Goal: Answer question/provide support

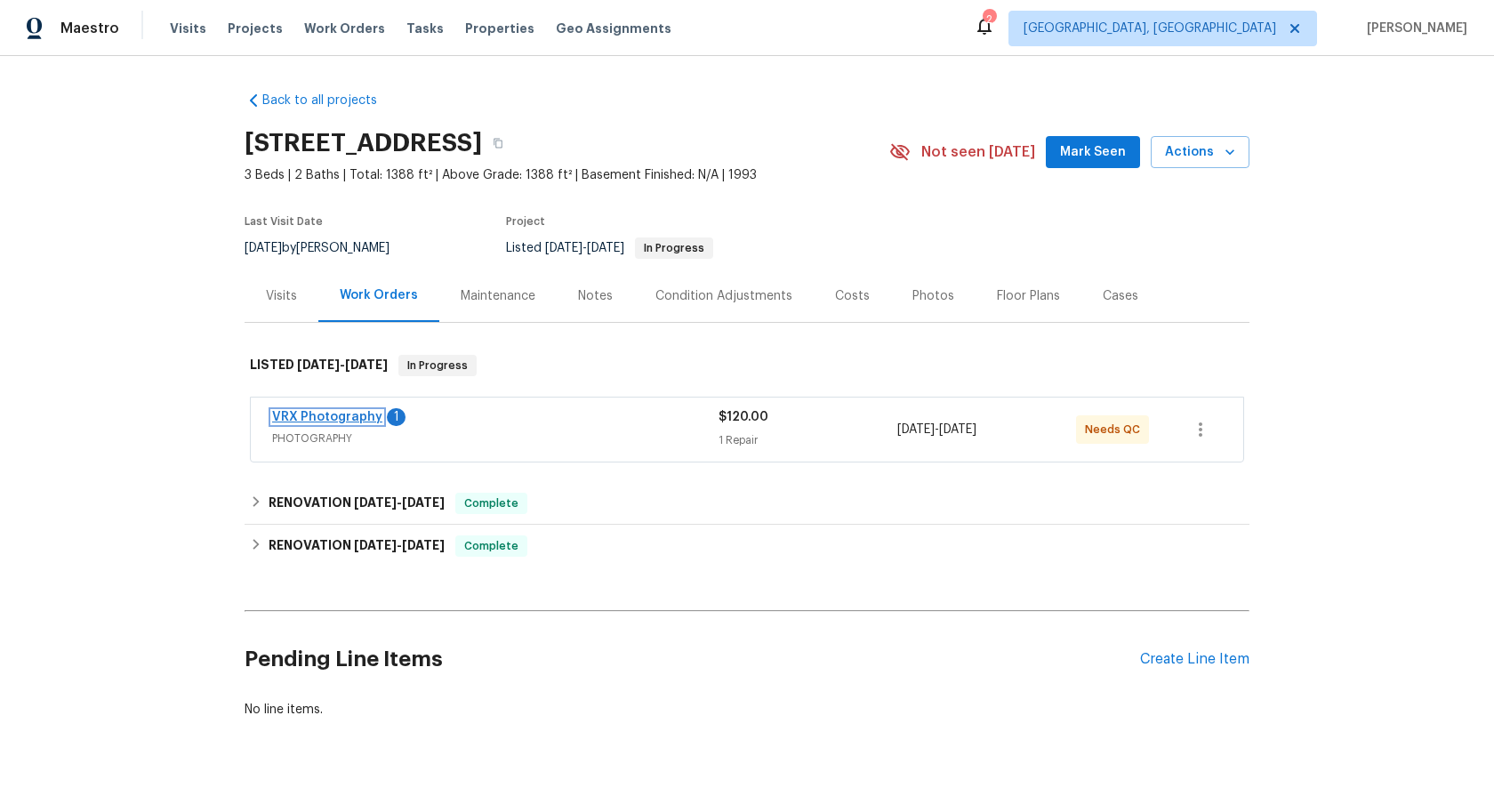
click at [363, 418] on link "VRX Photography" at bounding box center [328, 417] width 111 height 13
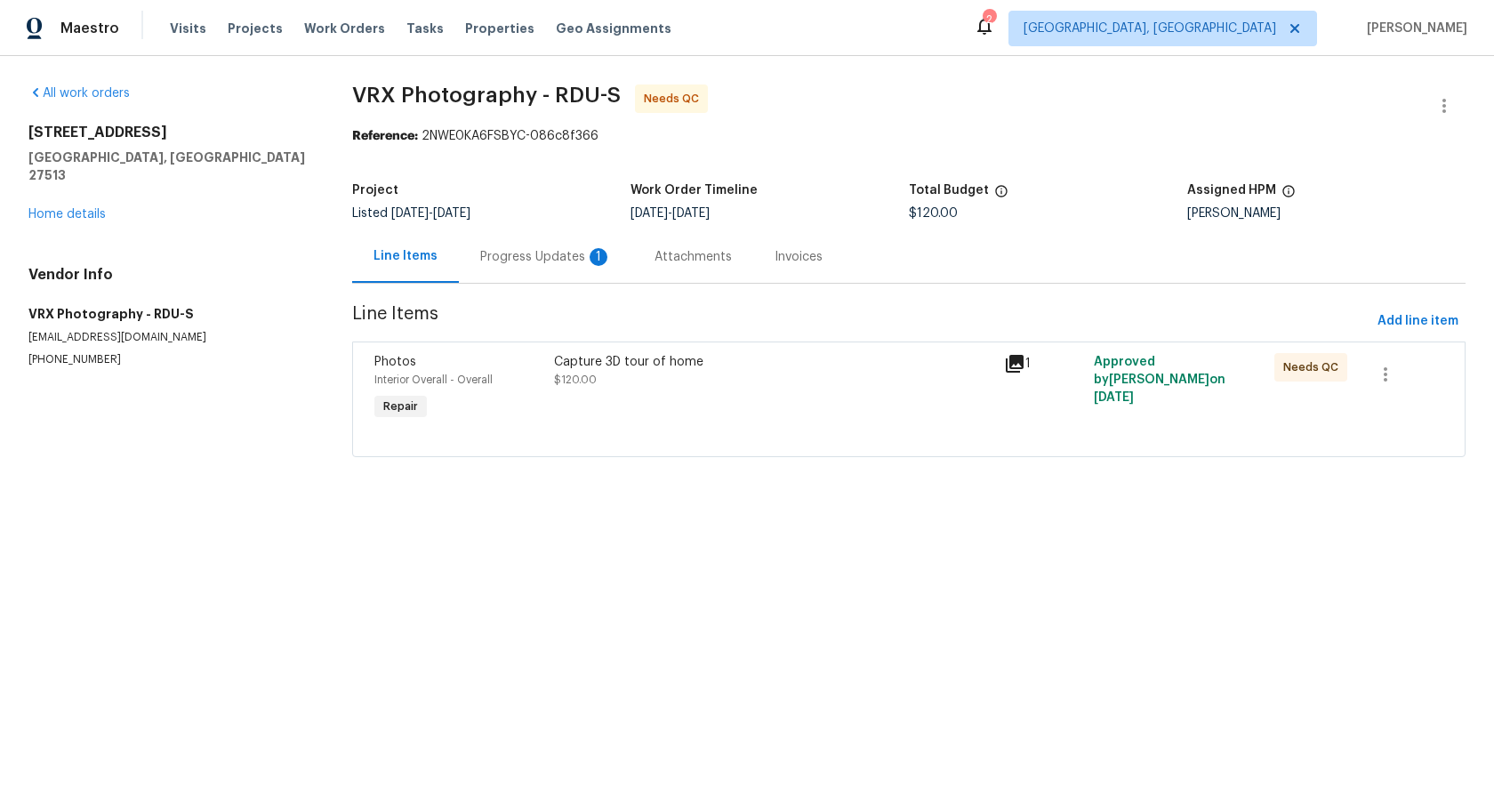
click at [535, 268] on div "Progress Updates 1" at bounding box center [546, 257] width 175 height 52
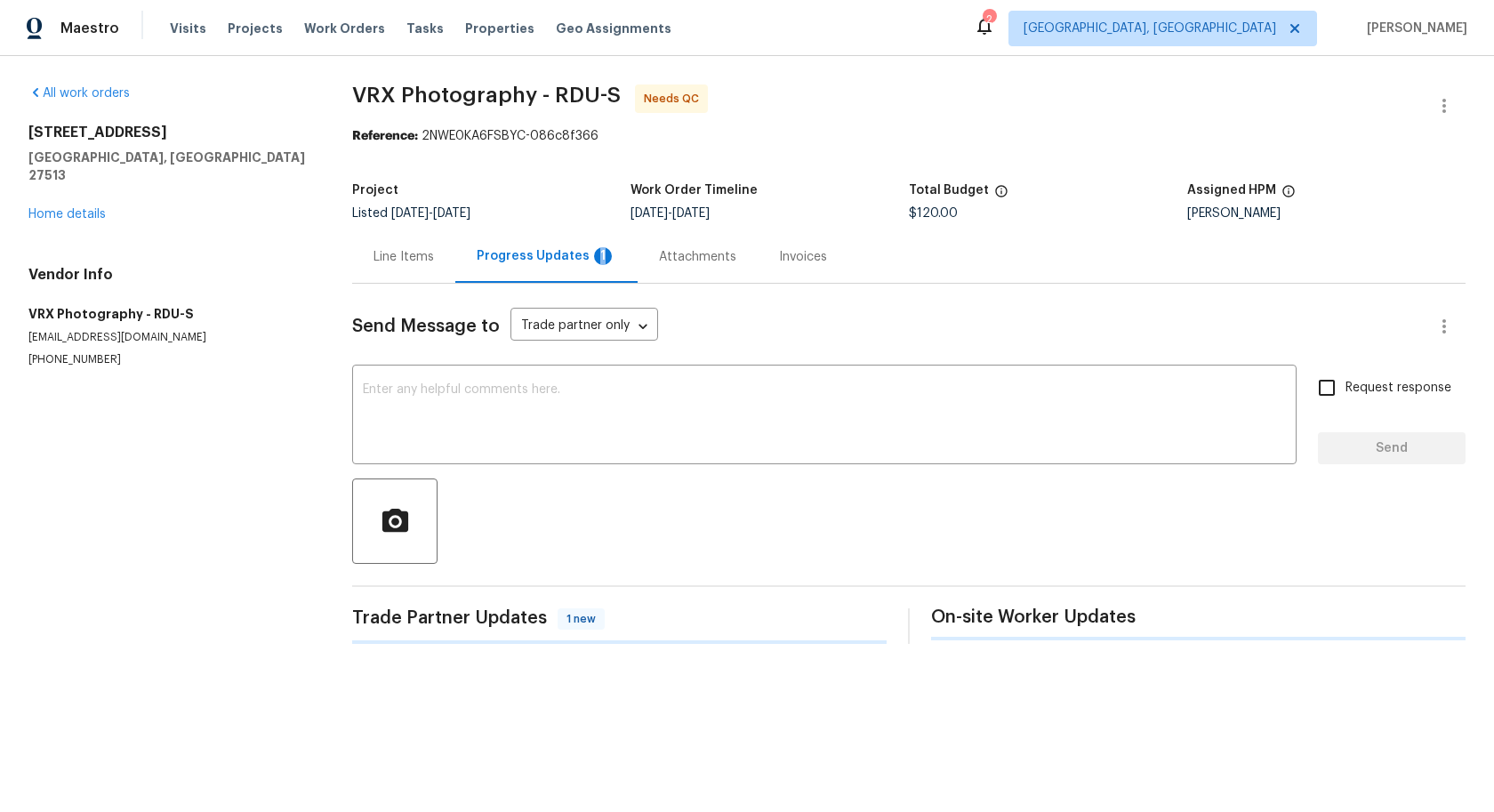
click at [535, 268] on div "Progress Updates 1" at bounding box center [547, 257] width 182 height 52
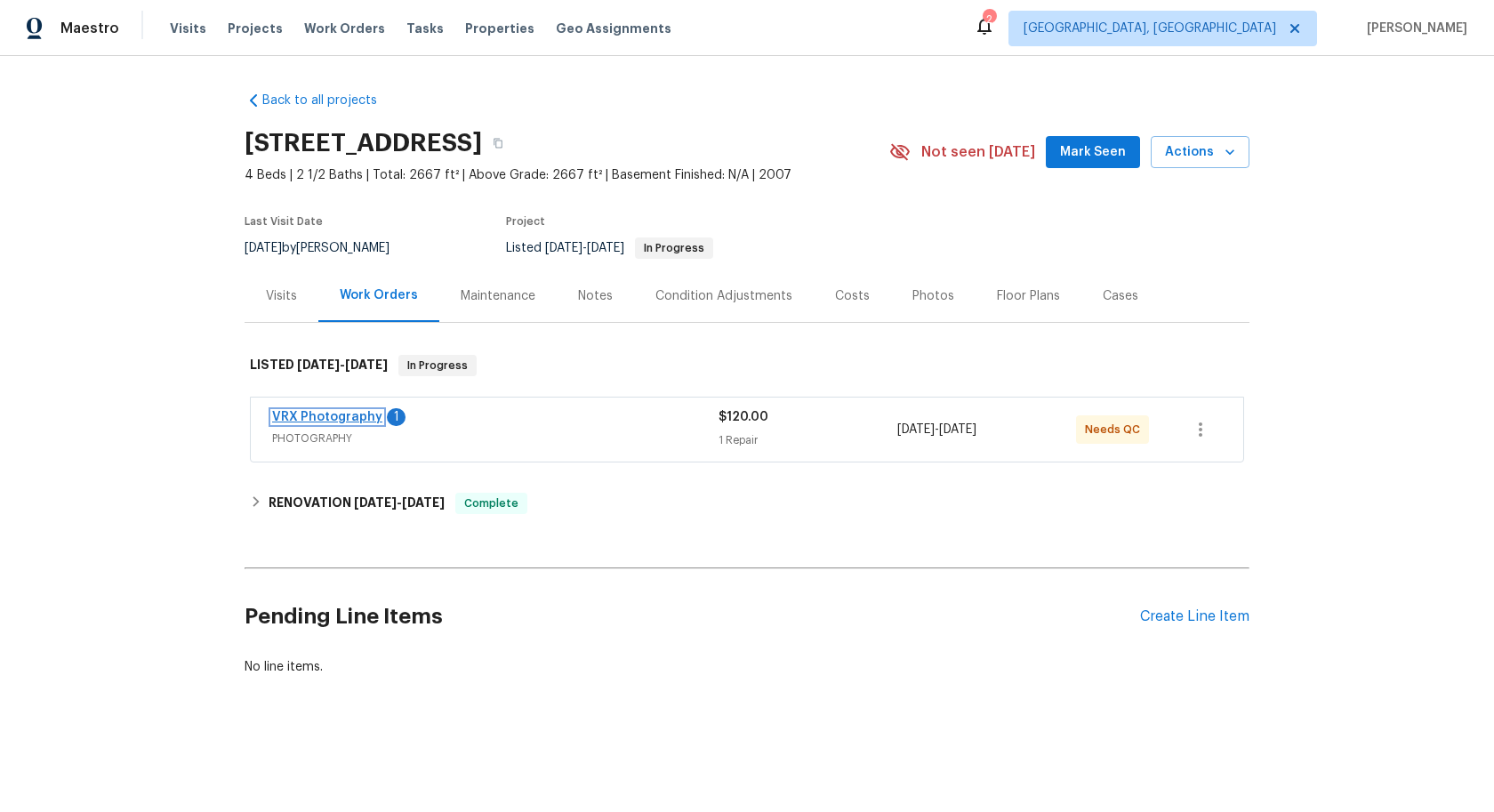
click at [360, 417] on link "VRX Photography" at bounding box center [328, 417] width 111 height 13
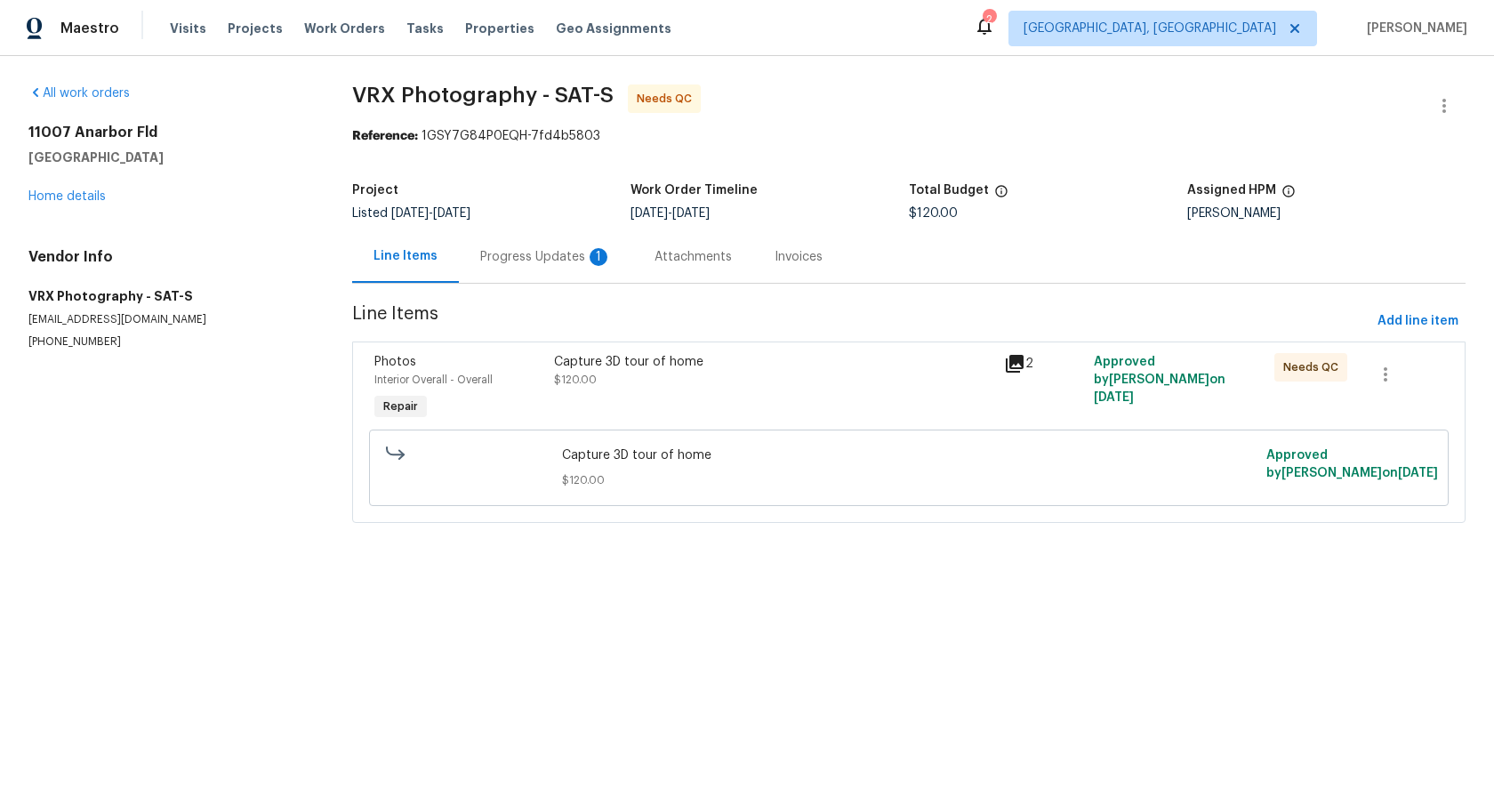
click at [516, 279] on div "Progress Updates 1" at bounding box center [546, 257] width 175 height 52
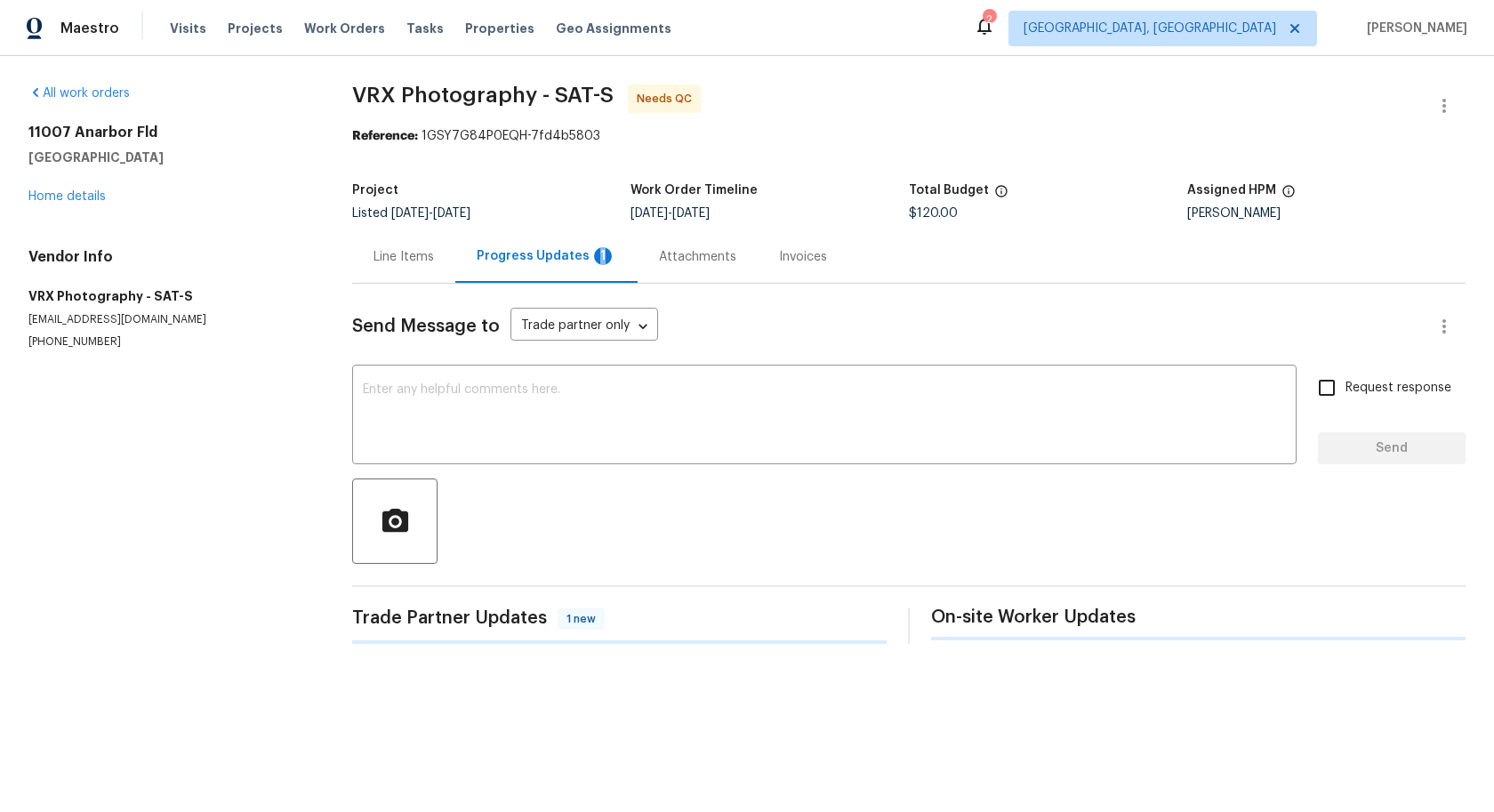
click at [516, 279] on div "Progress Updates 1" at bounding box center [547, 257] width 182 height 52
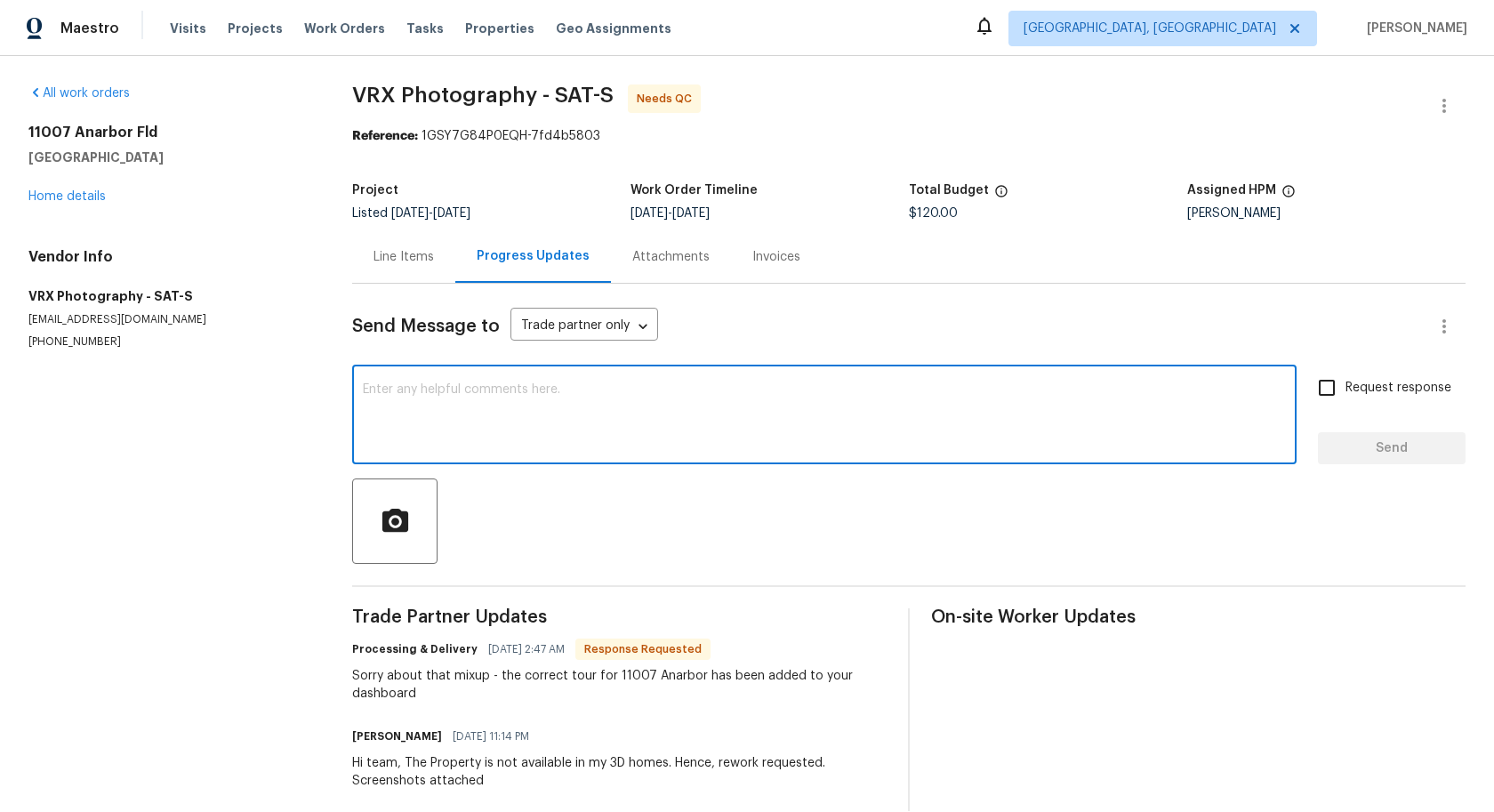
click at [550, 446] on textarea at bounding box center [824, 416] width 923 height 67
type textarea "Thanks team"
click at [1380, 397] on span "Request response" at bounding box center [1398, 388] width 106 height 18
click at [1346, 397] on input "Request response" at bounding box center [1327, 388] width 38 height 38
checkbox input "true"
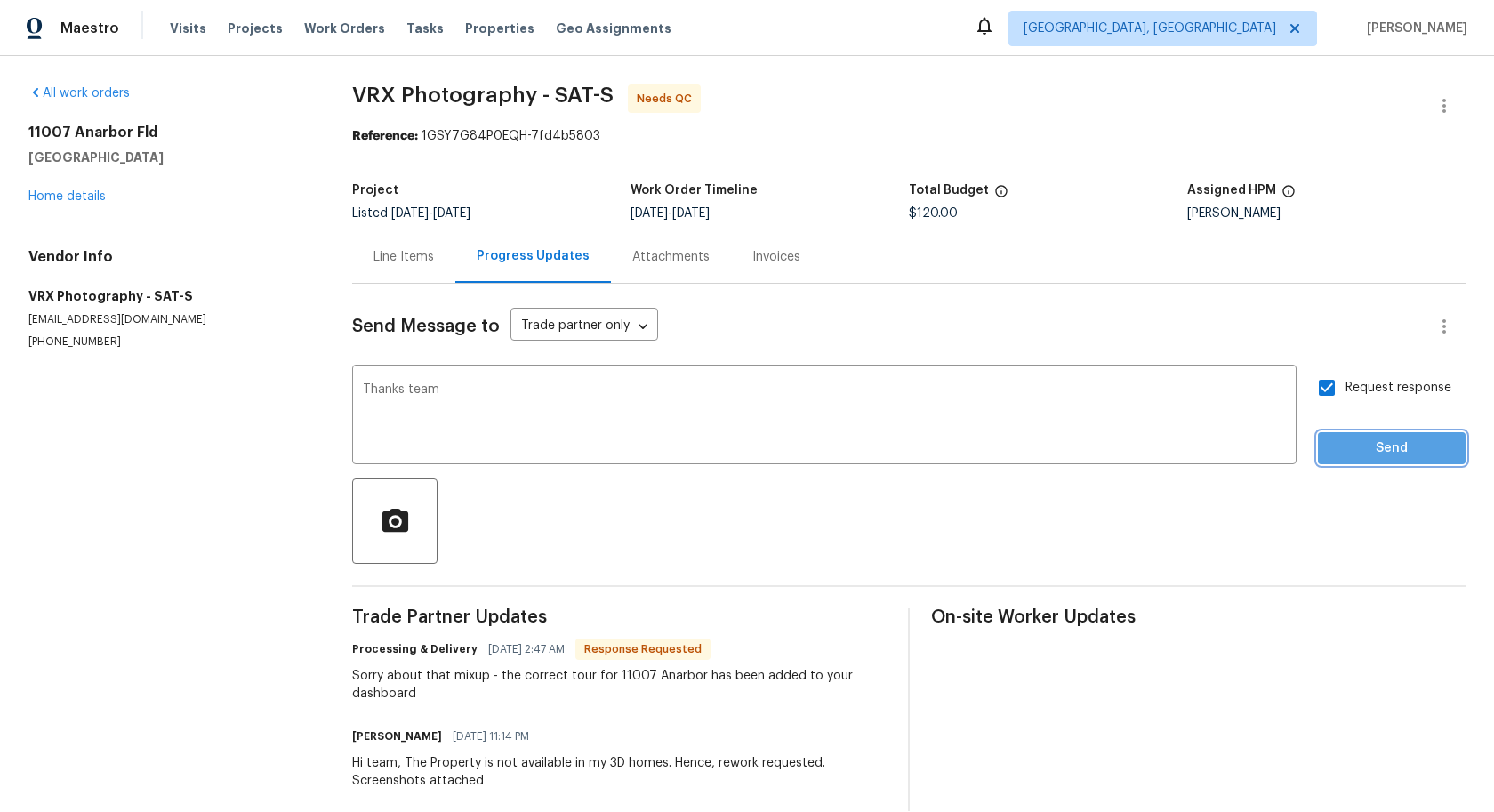
click at [1380, 457] on span "Send" at bounding box center [1391, 448] width 119 height 22
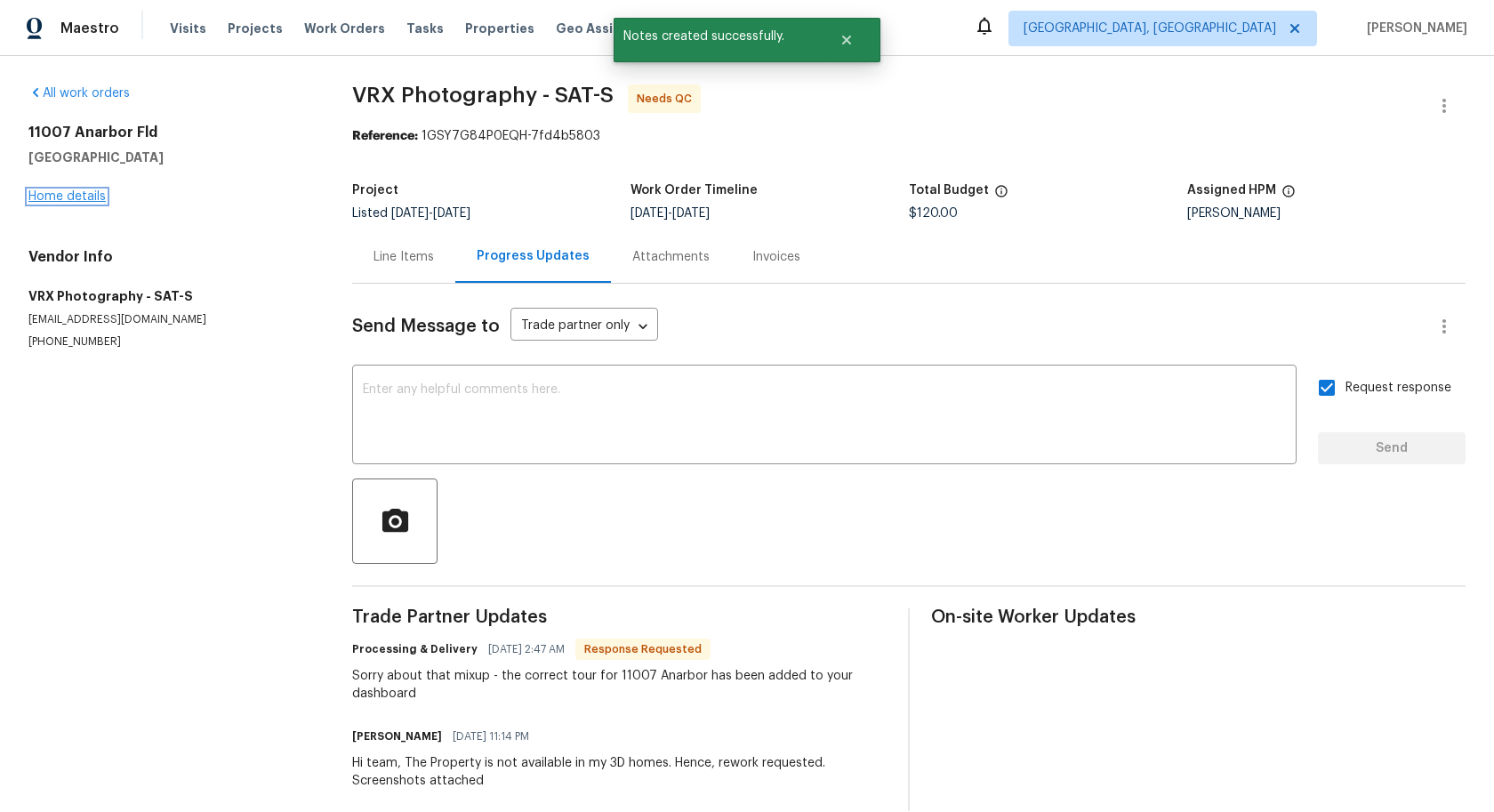
click at [90, 200] on link "Home details" at bounding box center [67, 196] width 78 height 13
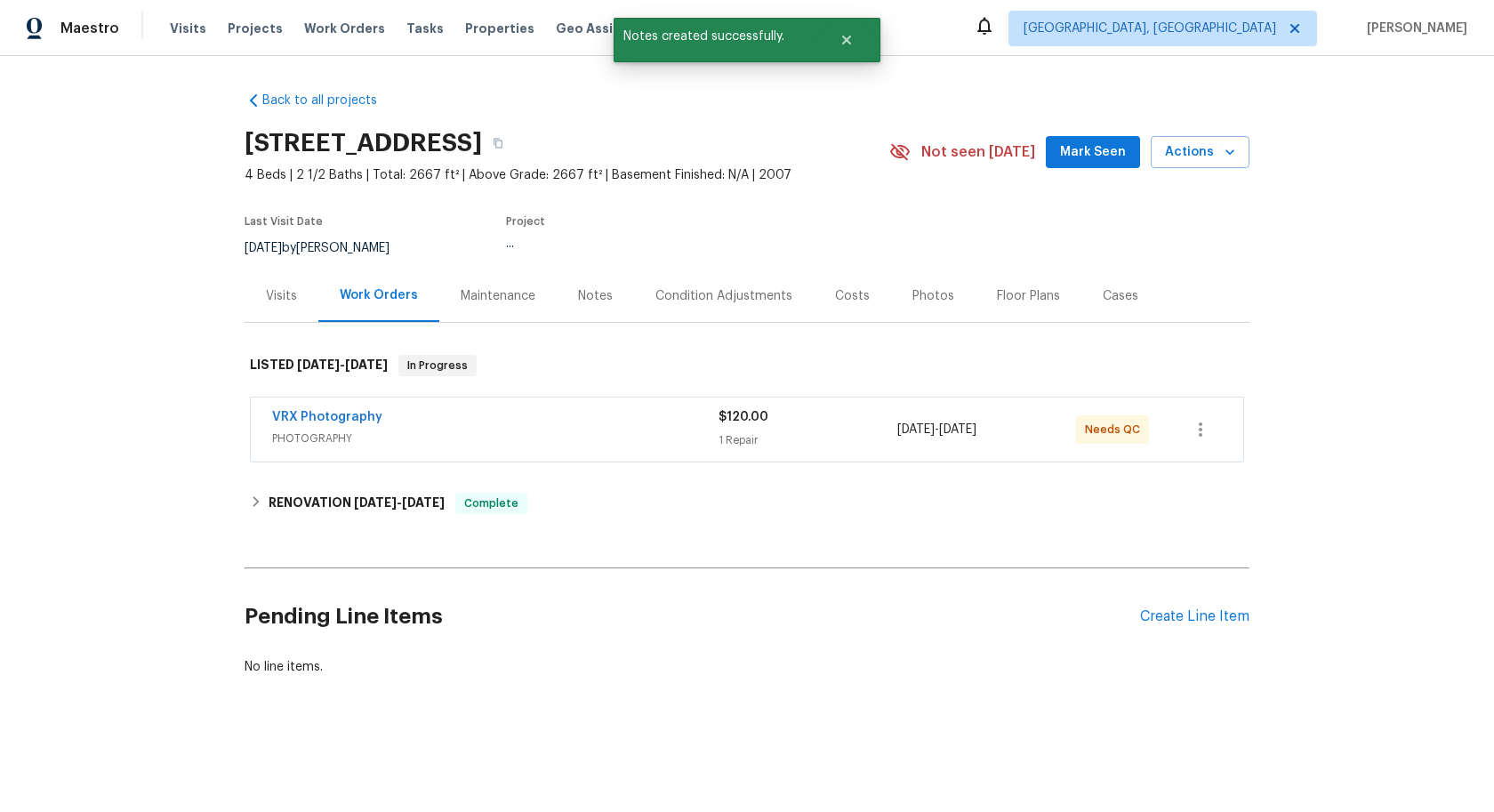
click at [612, 432] on span "PHOTOGRAPHY" at bounding box center [495, 438] width 447 height 17
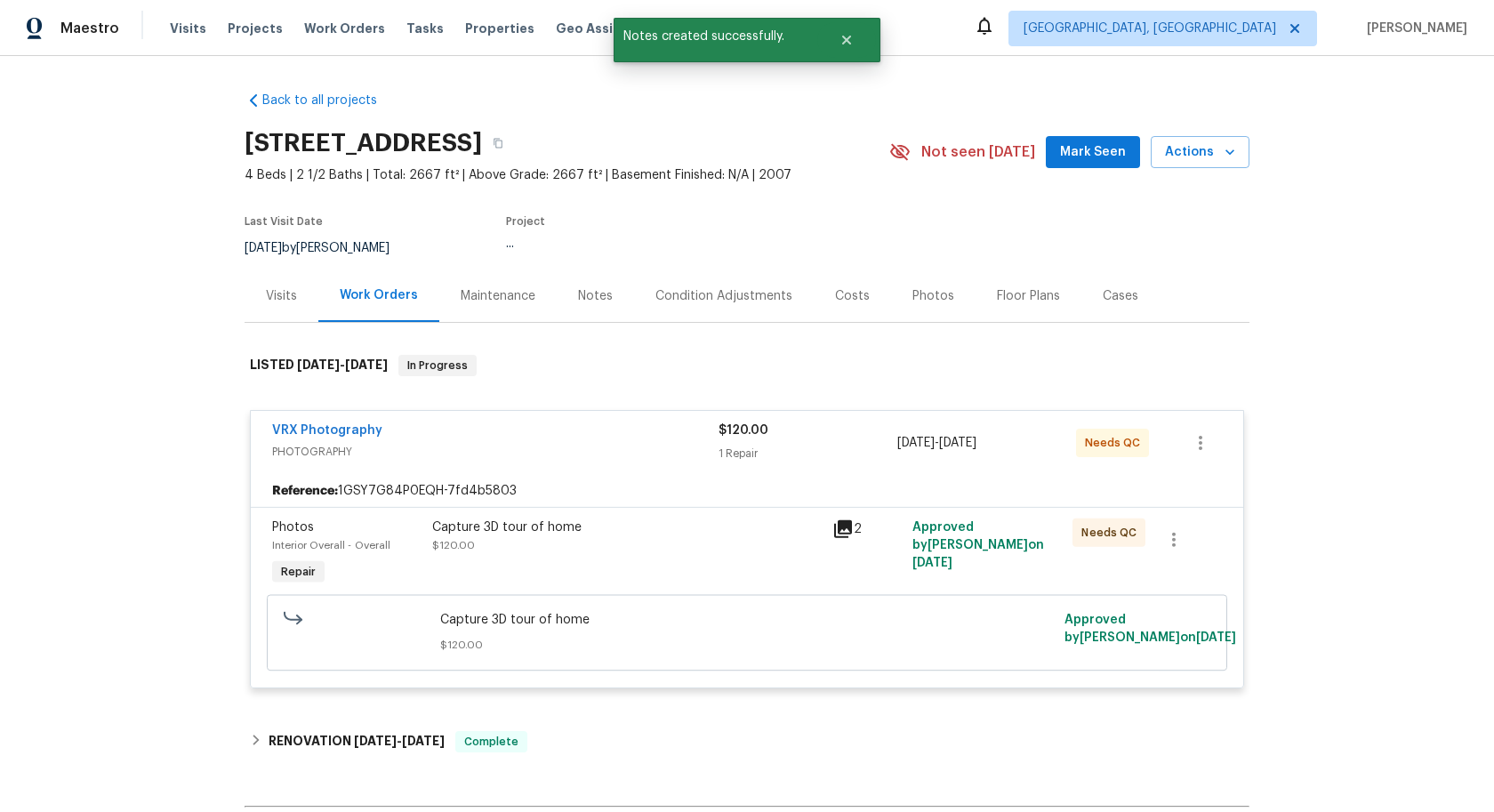
scroll to position [35, 0]
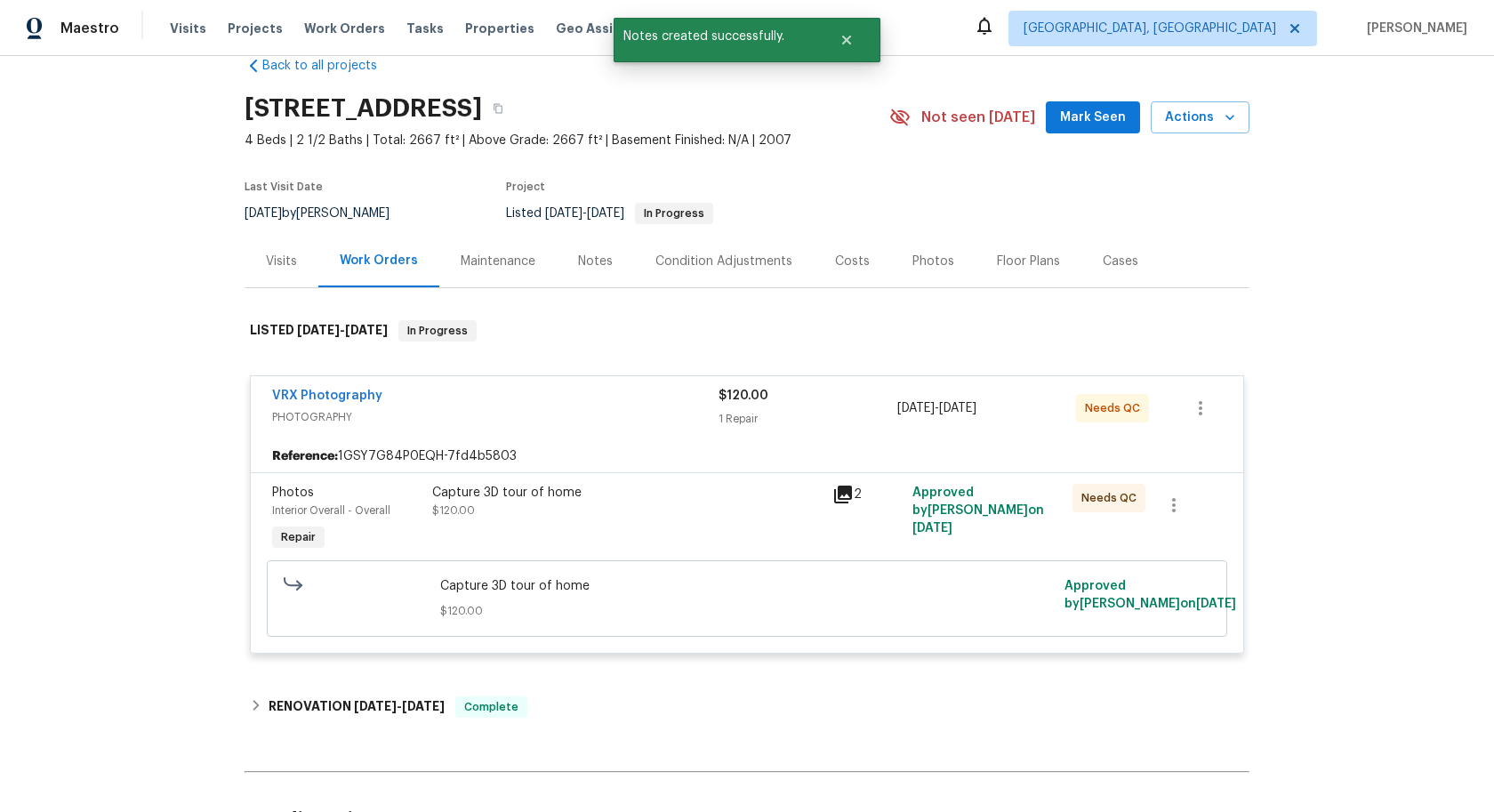
click at [659, 506] on div "Capture 3D tour of home $120.00" at bounding box center [627, 501] width 390 height 36
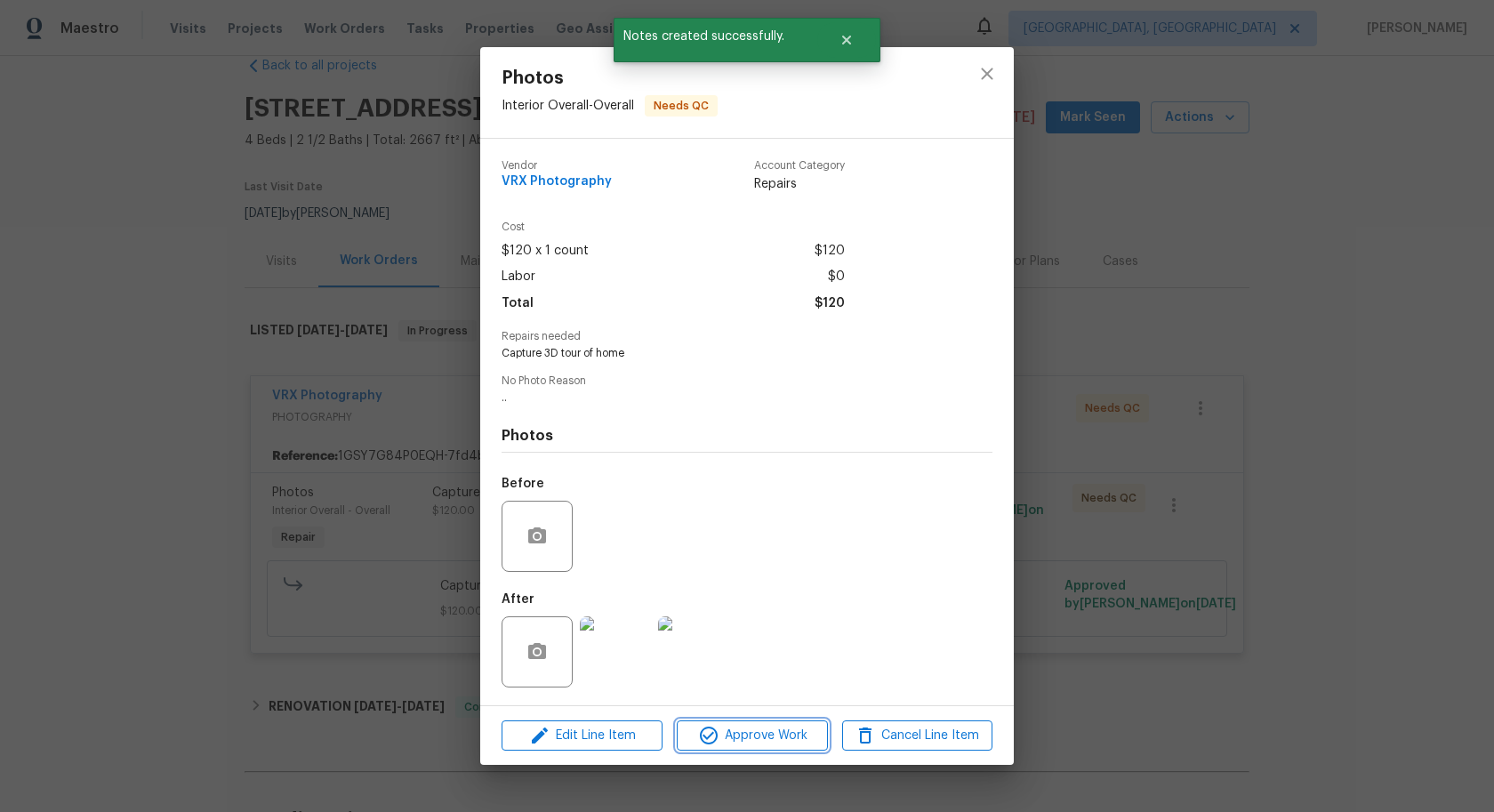
click at [732, 734] on span "Approve Work" at bounding box center [752, 735] width 140 height 22
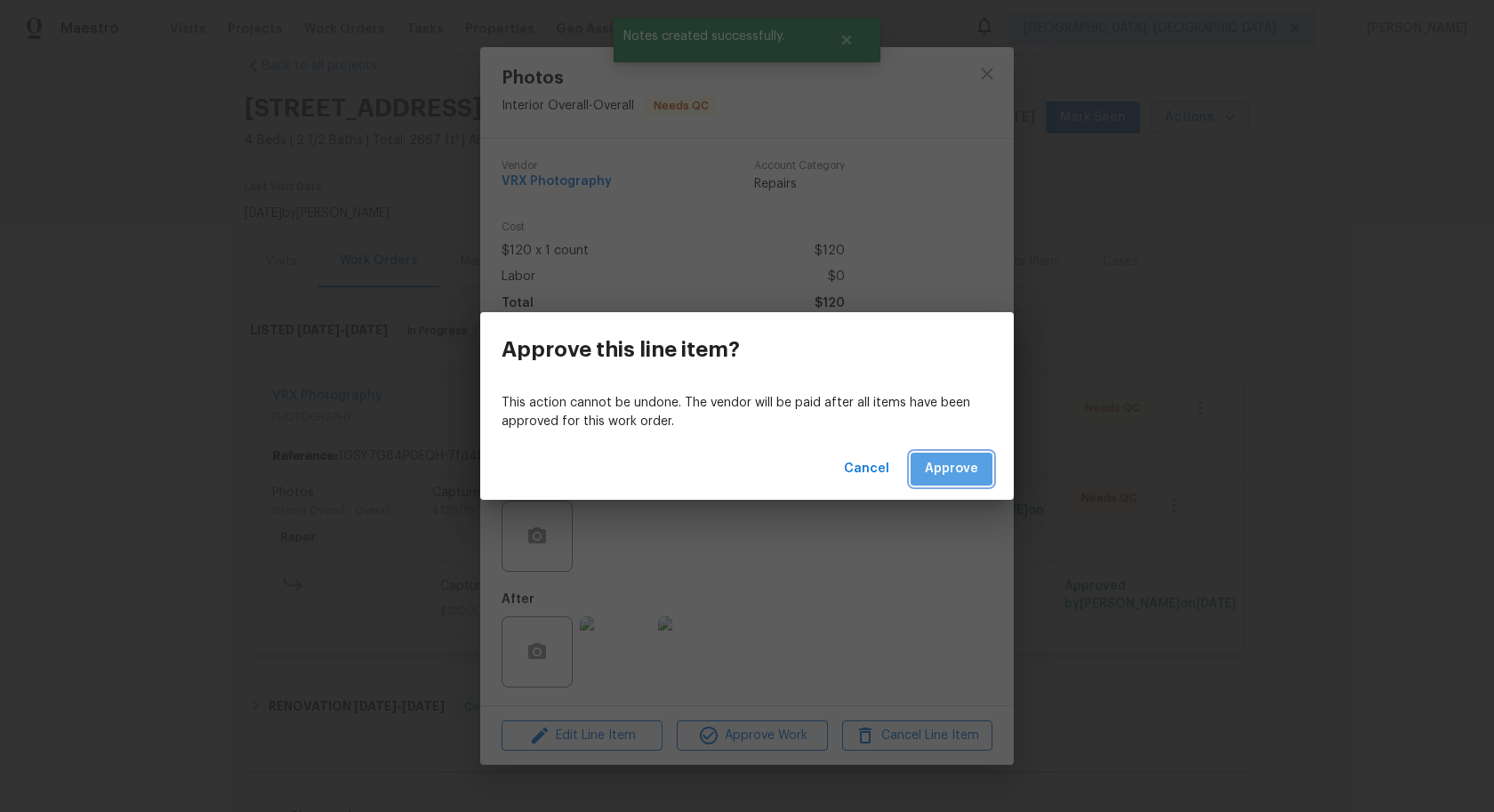
click at [946, 480] on button "Approve" at bounding box center [951, 469] width 81 height 33
